Goal: Check status: Check status

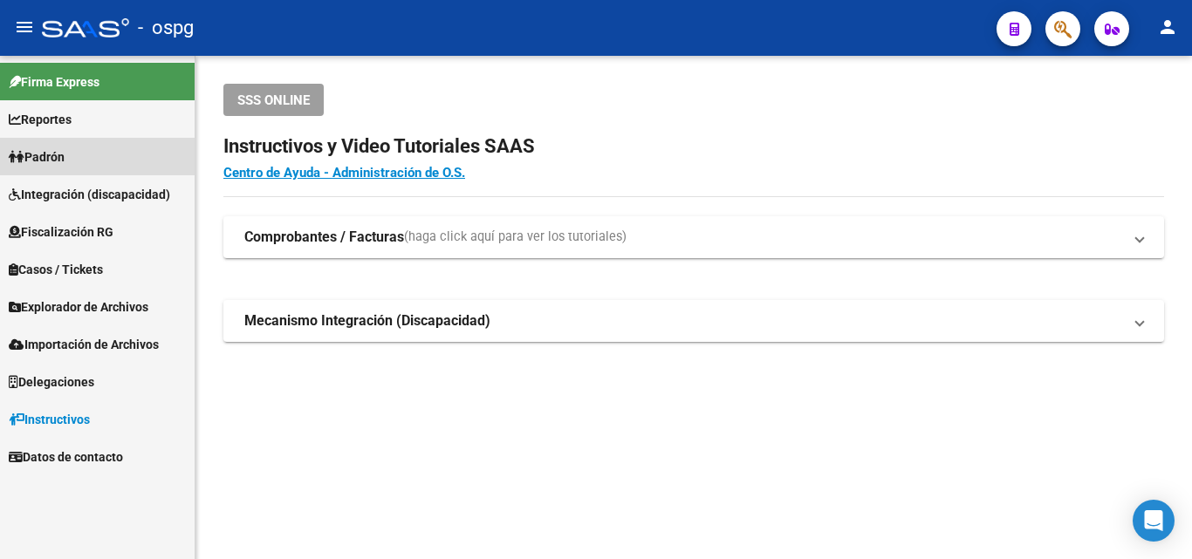
drag, startPoint x: 58, startPoint y: 150, endPoint x: 76, endPoint y: 150, distance: 17.4
click at [59, 150] on span "Padrón" at bounding box center [37, 156] width 56 height 19
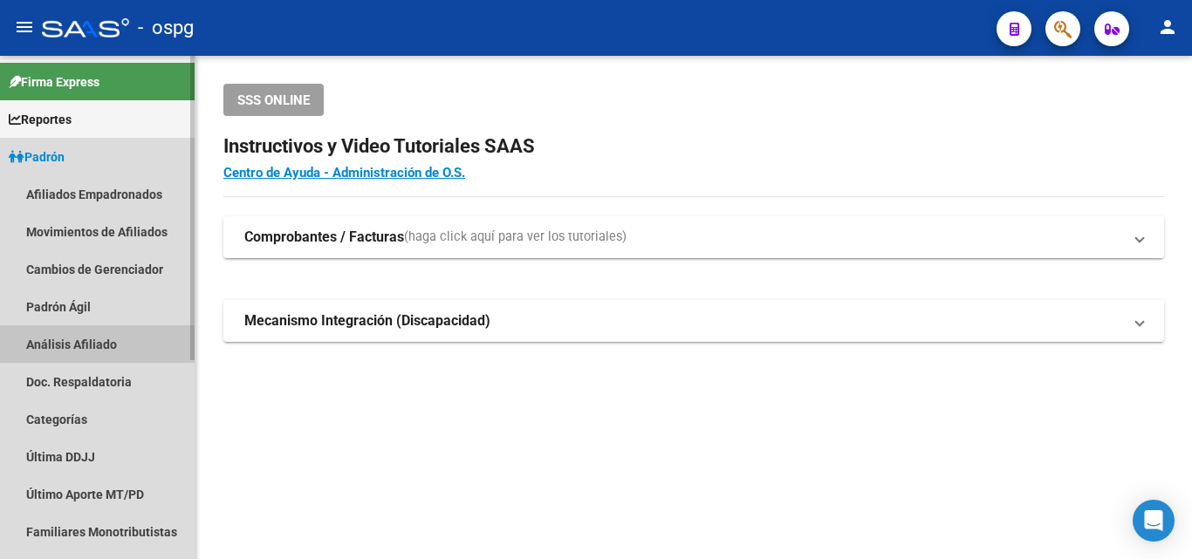
click at [82, 347] on link "Análisis Afiliado" at bounding box center [97, 344] width 195 height 38
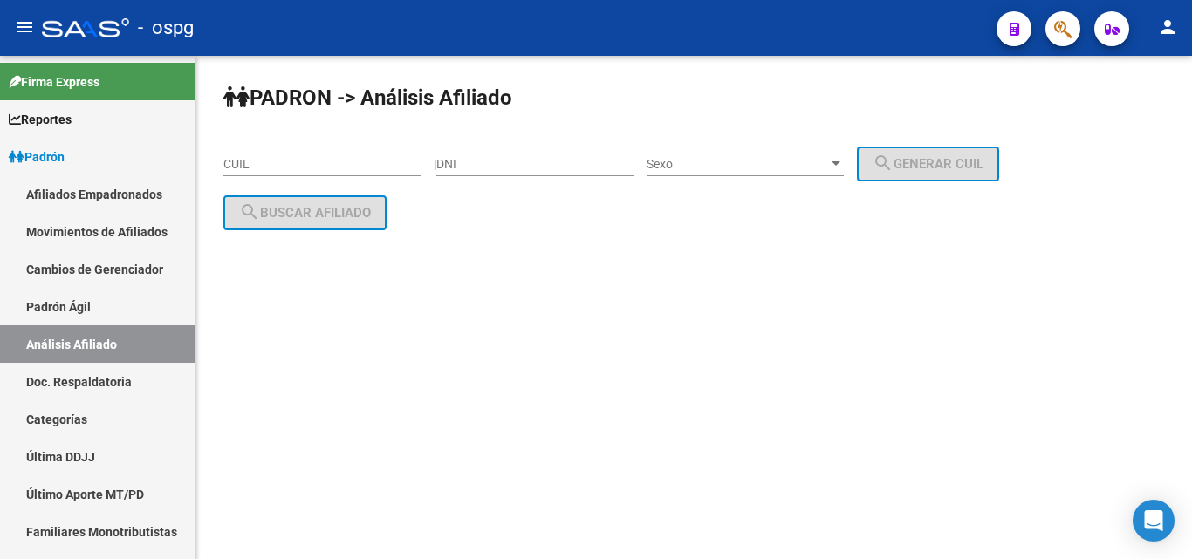
click at [280, 174] on div "CUIL" at bounding box center [321, 158] width 197 height 35
click at [270, 168] on input "CUIL" at bounding box center [321, 164] width 197 height 15
paste input "20-29910414-2"
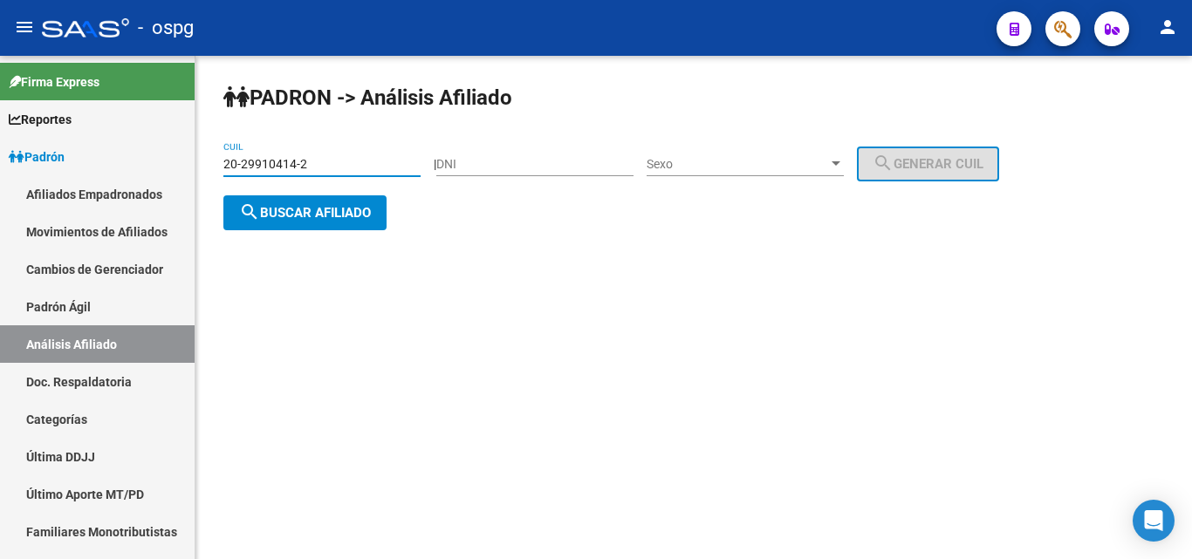
type input "20-29910414-2"
click at [294, 207] on span "search Buscar afiliado" at bounding box center [305, 213] width 132 height 16
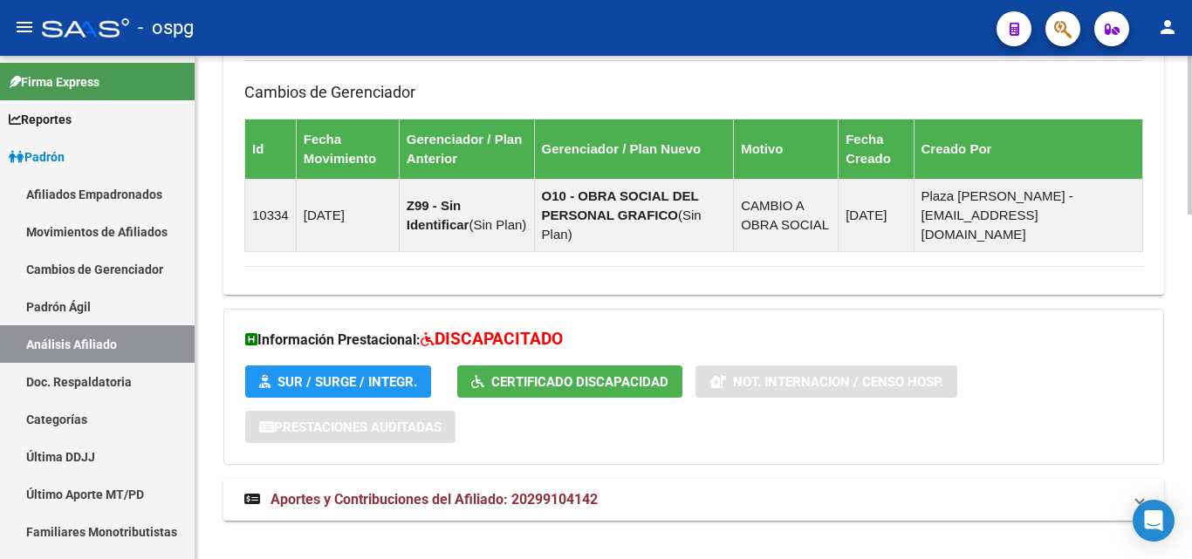
scroll to position [1095, 0]
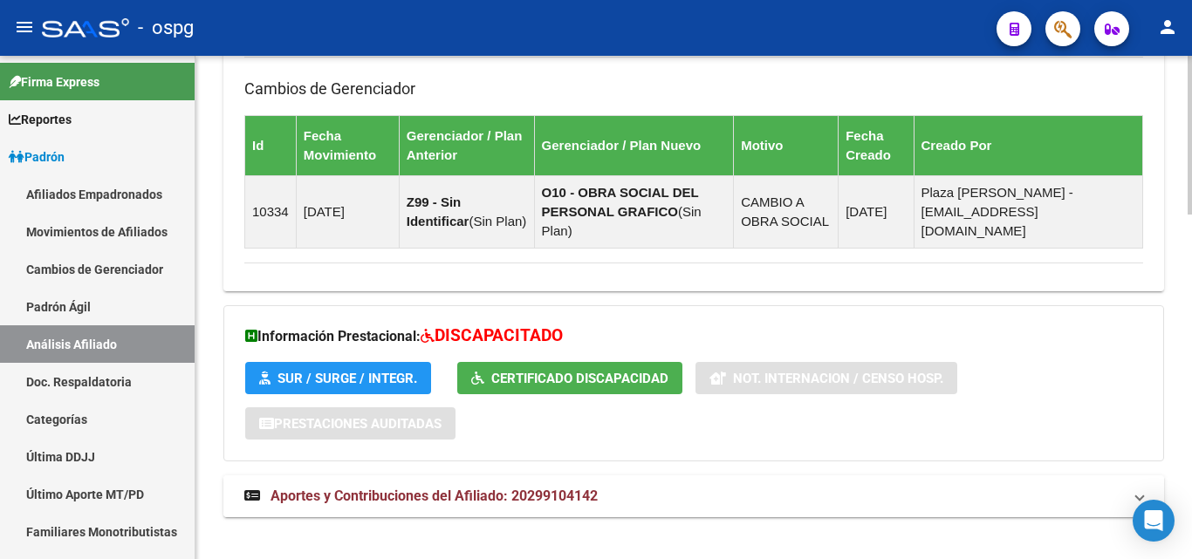
click at [543, 488] on span "Aportes y Contribuciones del Afiliado: 20299104142" at bounding box center [433, 496] width 327 height 17
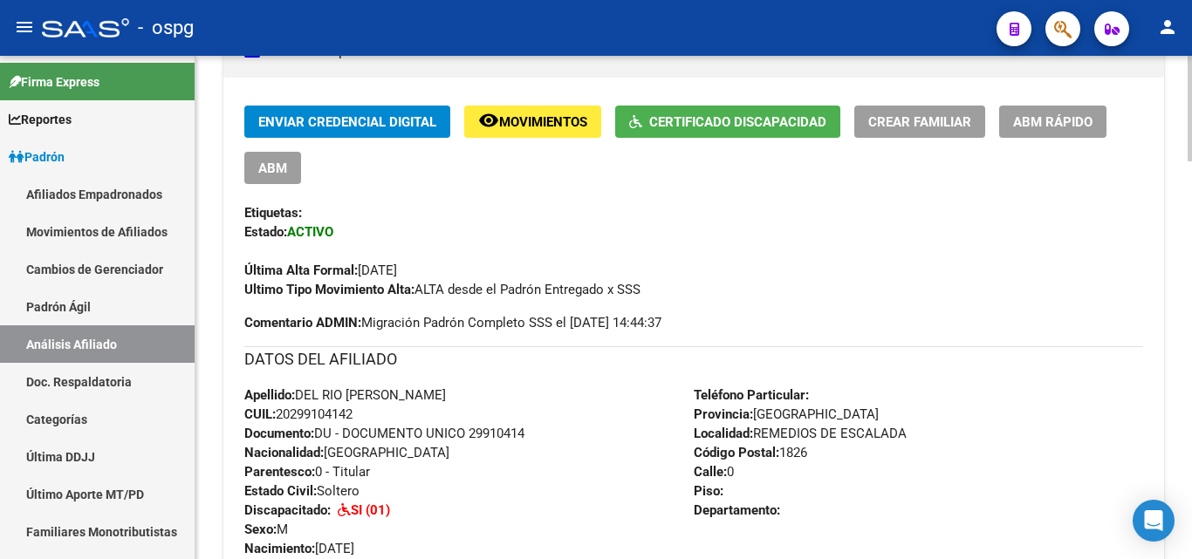
scroll to position [0, 0]
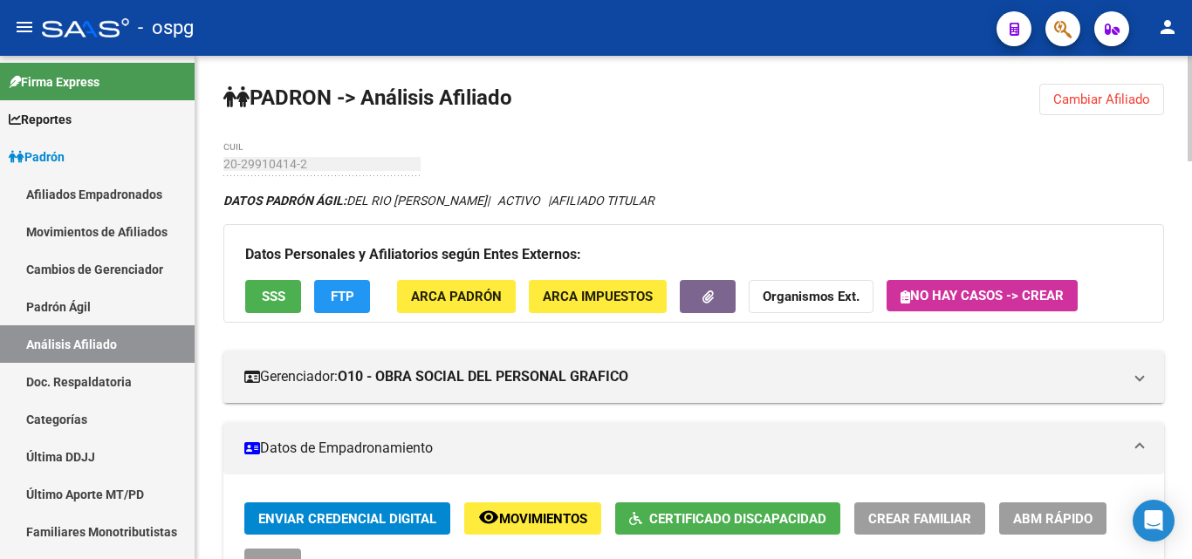
click at [276, 295] on span "SSS" at bounding box center [274, 298] width 24 height 16
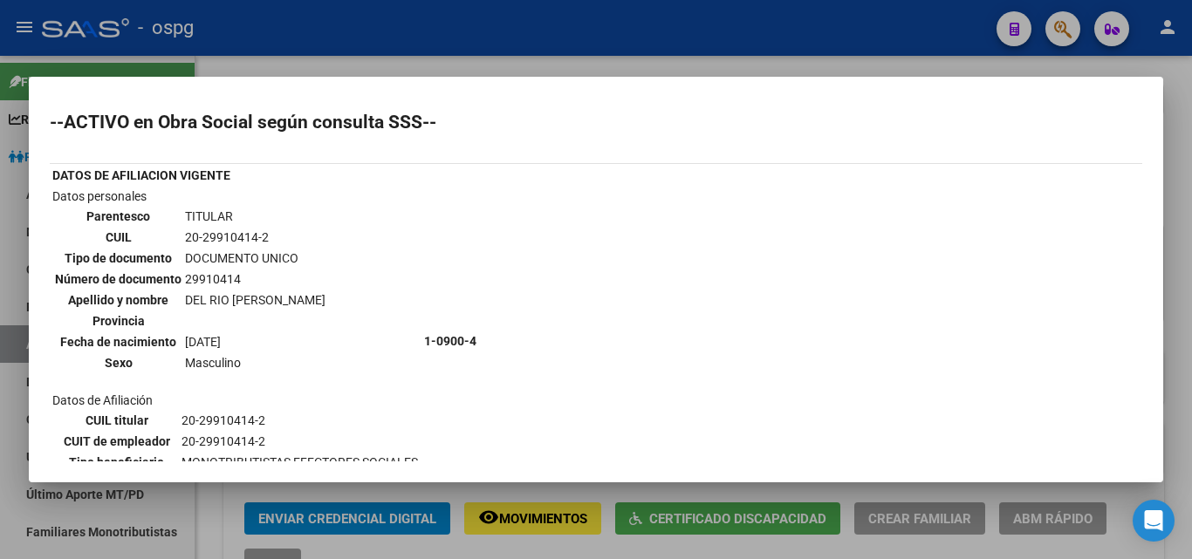
scroll to position [174, 0]
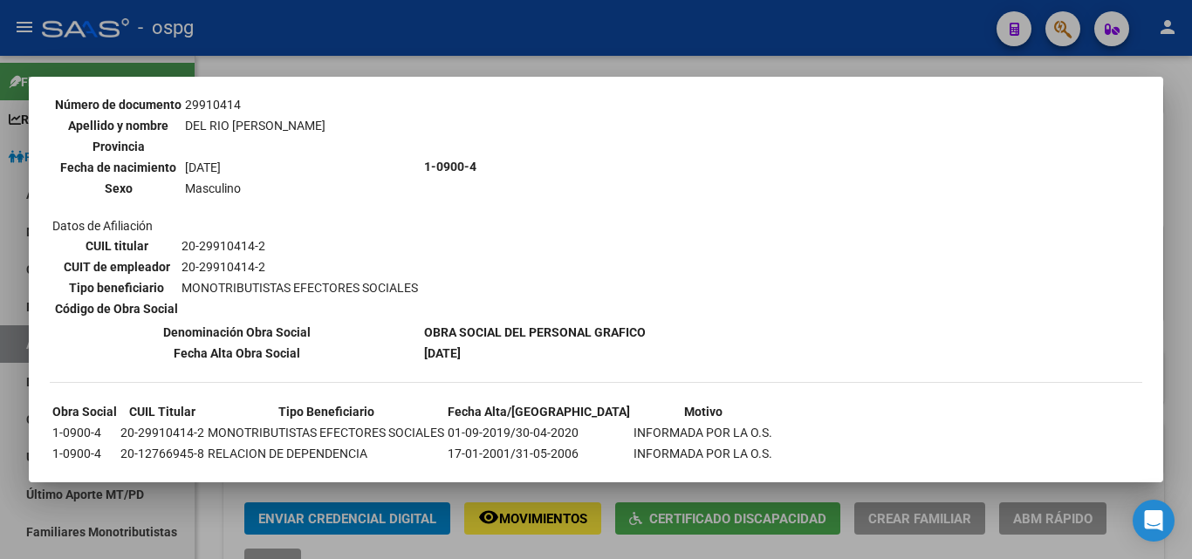
click at [1175, 309] on div at bounding box center [596, 279] width 1192 height 559
